Goal: Information Seeking & Learning: Learn about a topic

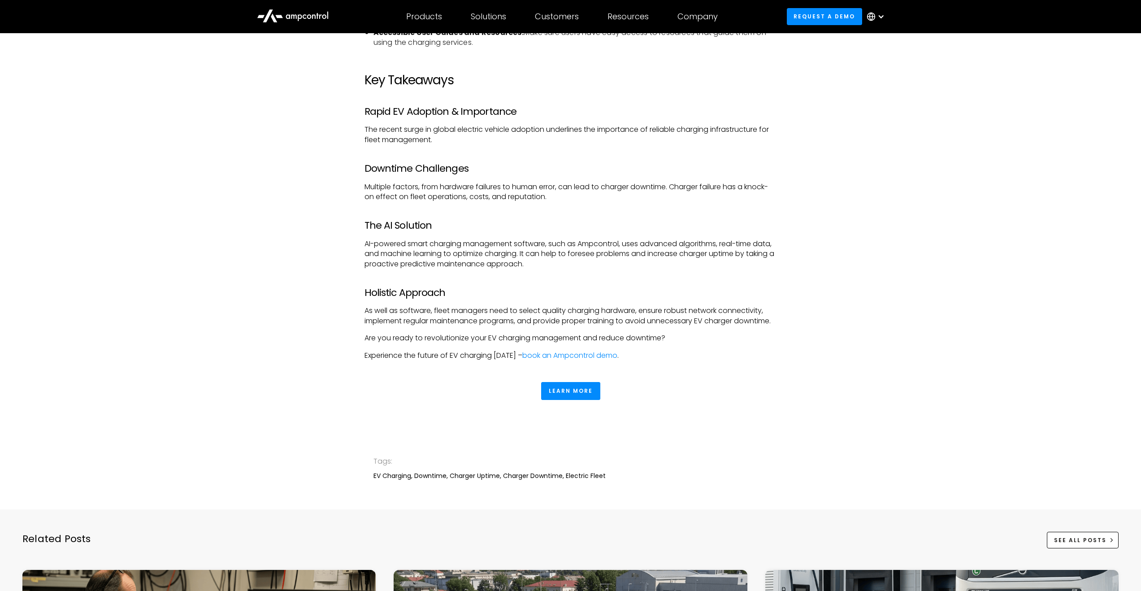
scroll to position [3910, 0]
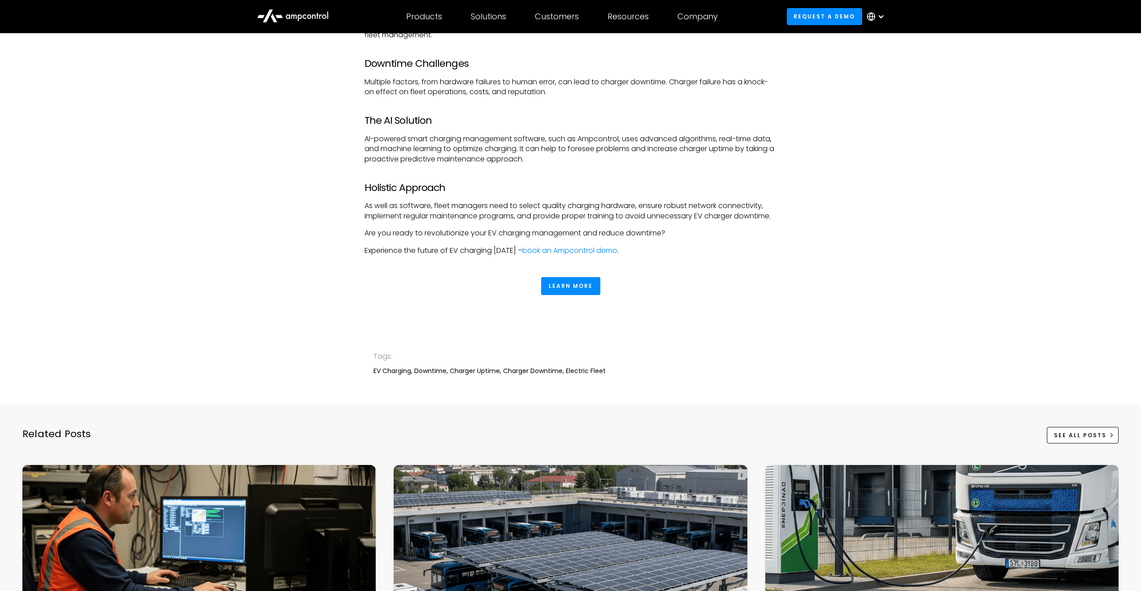
scroll to position [4078, 0]
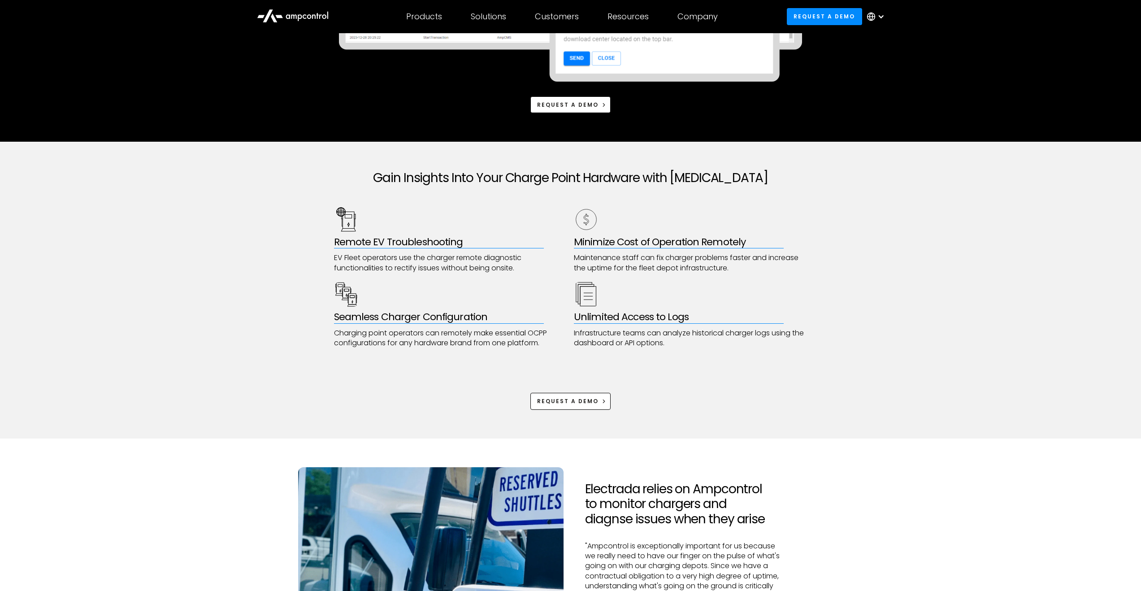
scroll to position [584, 0]
